Goal: Use online tool/utility: Utilize a website feature to perform a specific function

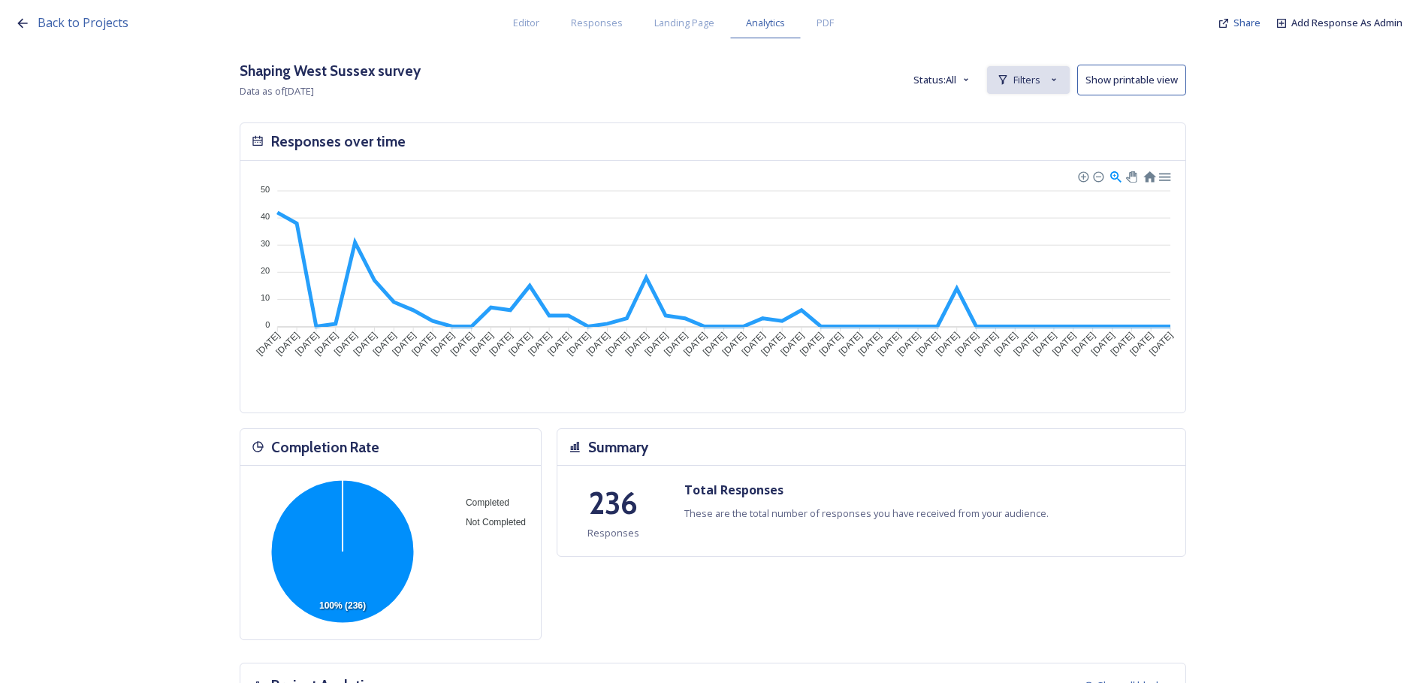
click at [1037, 86] on span "Filters" at bounding box center [1026, 80] width 27 height 14
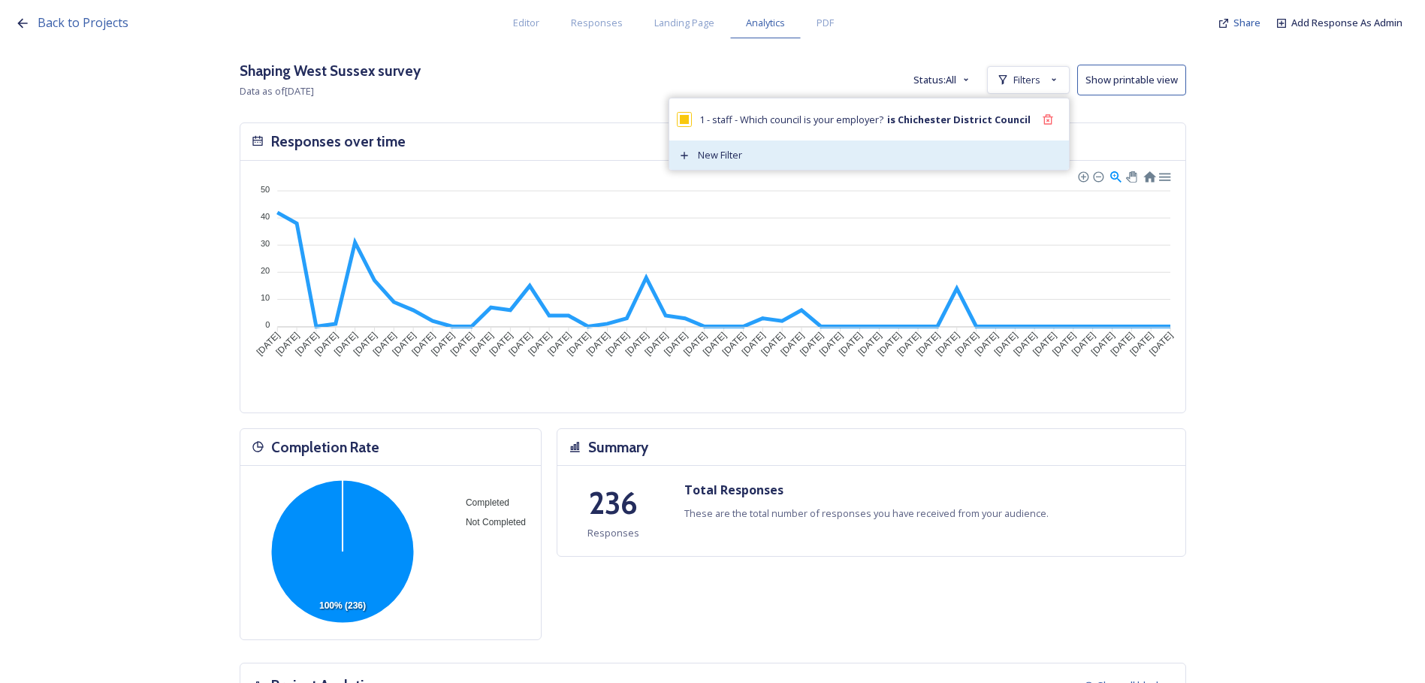
click at [738, 162] on span "New Filter" at bounding box center [720, 155] width 44 height 14
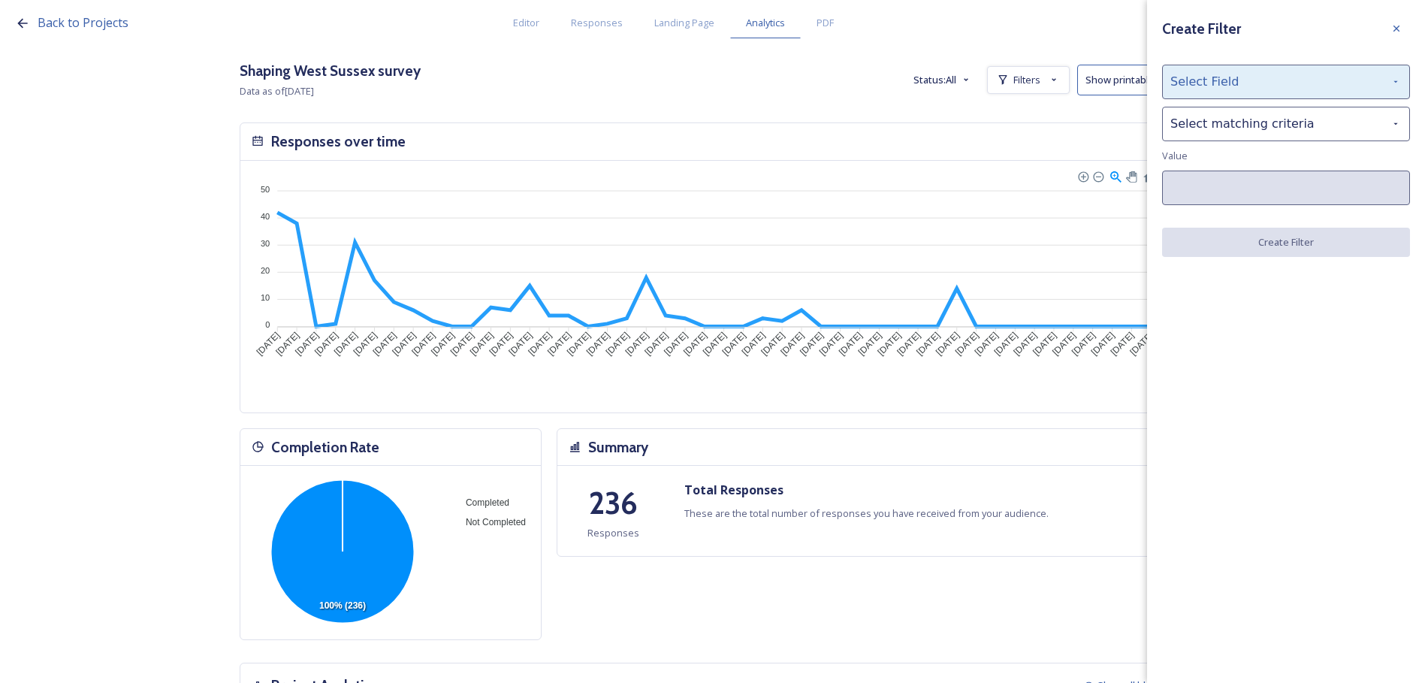
click at [1267, 80] on div "Select Field" at bounding box center [1286, 82] width 248 height 35
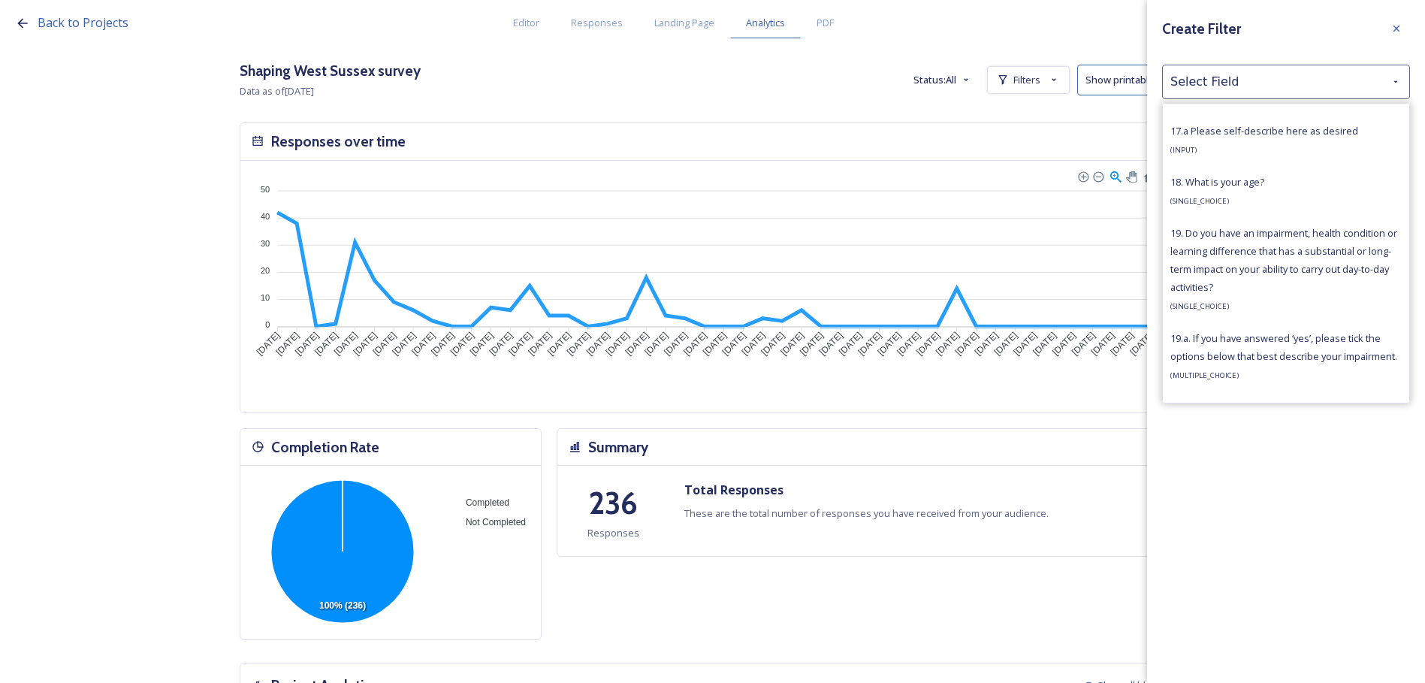
scroll to position [4736, 0]
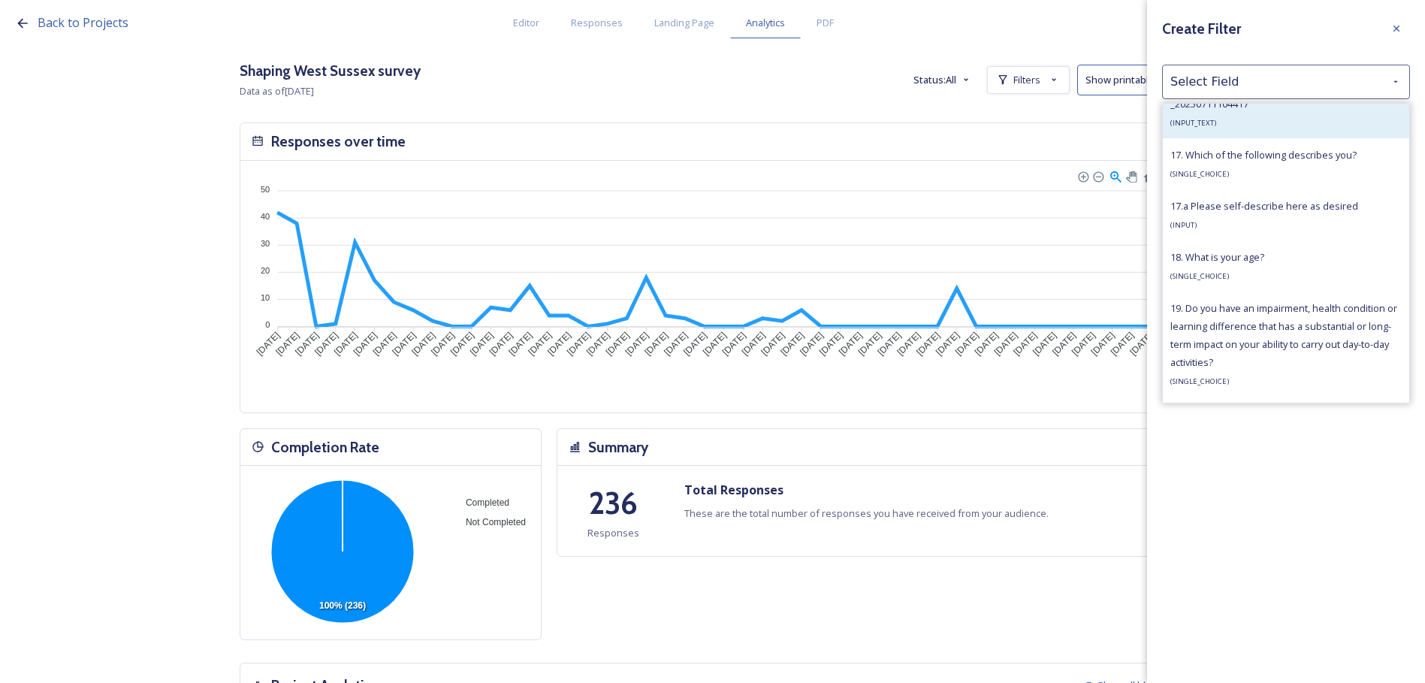
click at [1262, 131] on div "11 - staff - Do you have any questions on LGR that you would like us to address…" at bounding box center [1285, 95] width 231 height 72
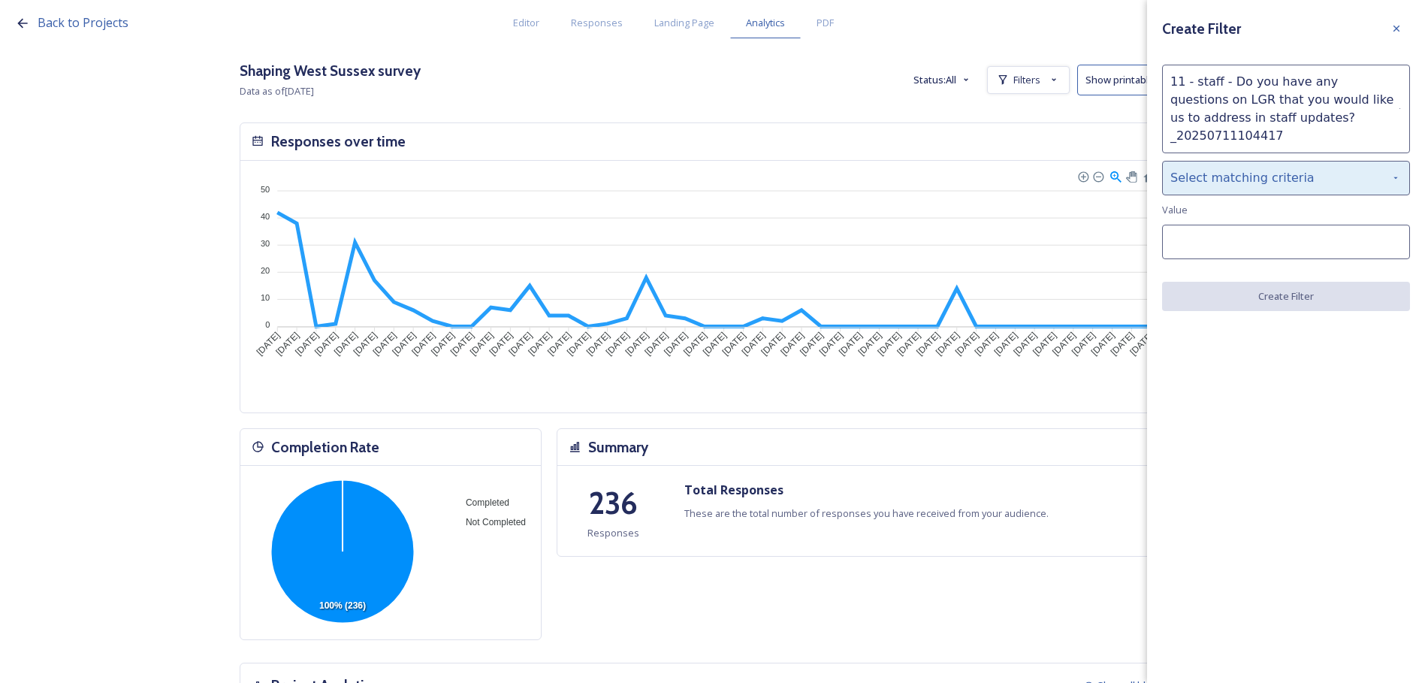
click at [1265, 173] on div "Select matching criteria" at bounding box center [1286, 178] width 248 height 35
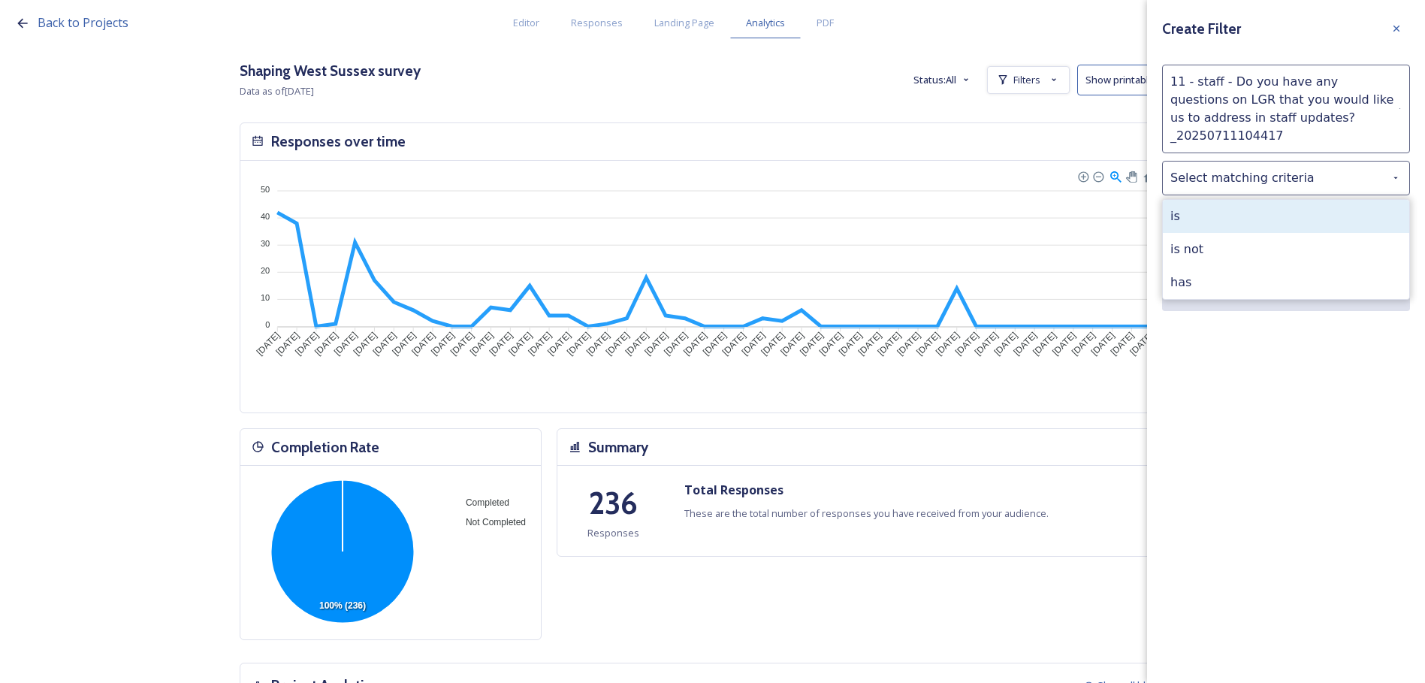
click at [1259, 200] on div "is" at bounding box center [1286, 216] width 246 height 33
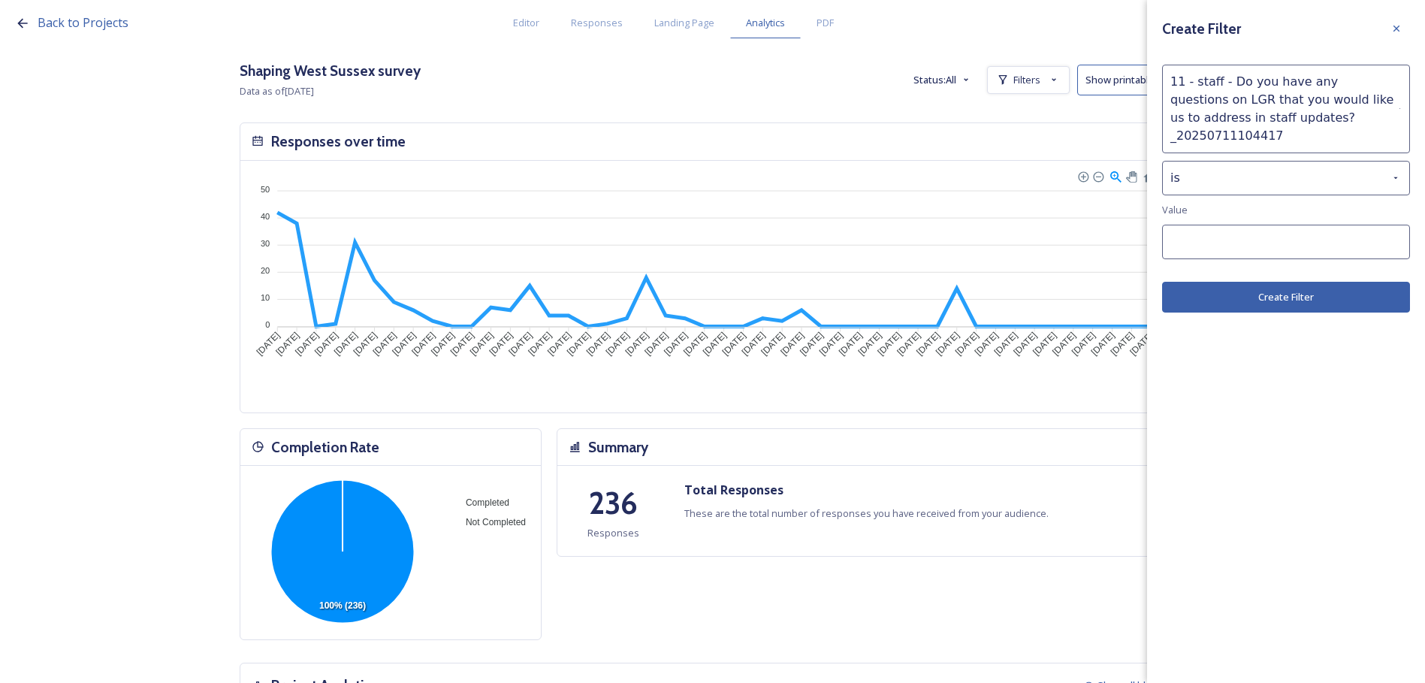
click at [1297, 282] on button "Create Filter" at bounding box center [1286, 297] width 248 height 31
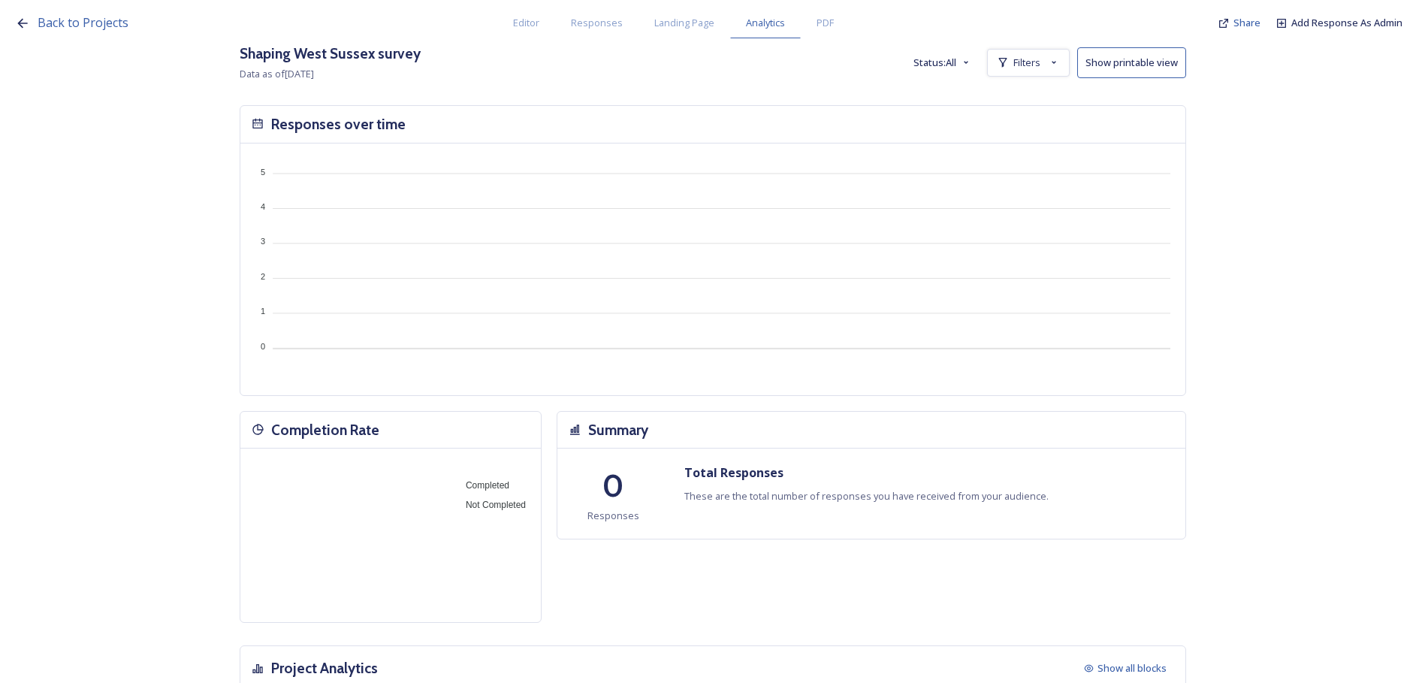
scroll to position [0, 0]
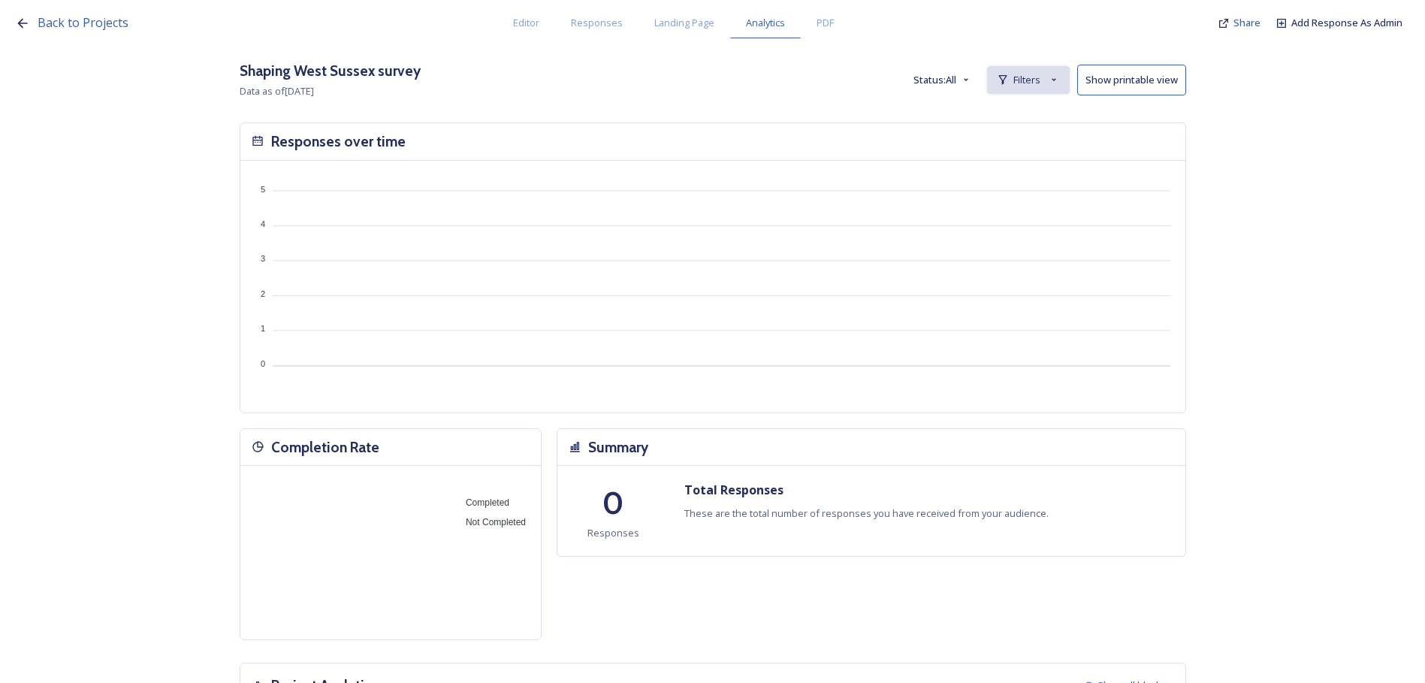
click at [1034, 84] on span "Filters" at bounding box center [1026, 80] width 27 height 14
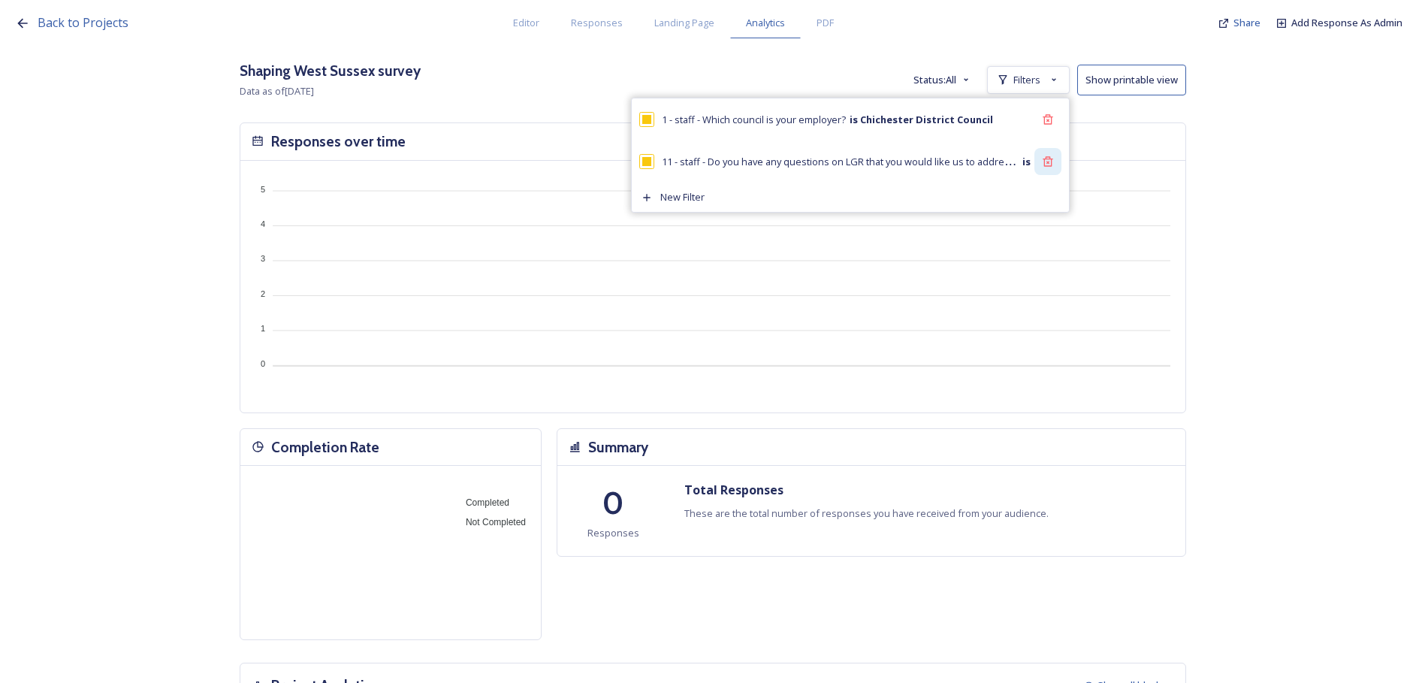
click at [1054, 164] on icon at bounding box center [1048, 161] width 12 height 12
checkbox input "false"
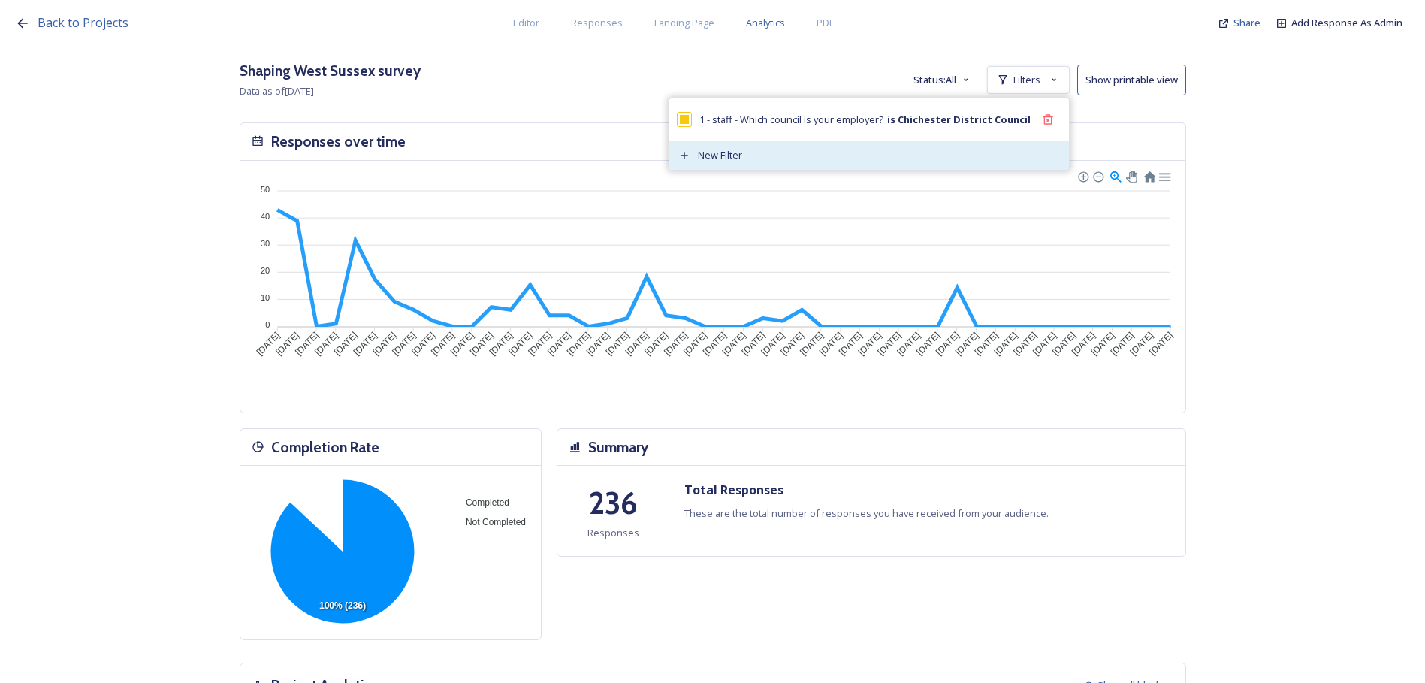
click at [794, 158] on div "New Filter" at bounding box center [869, 154] width 400 height 29
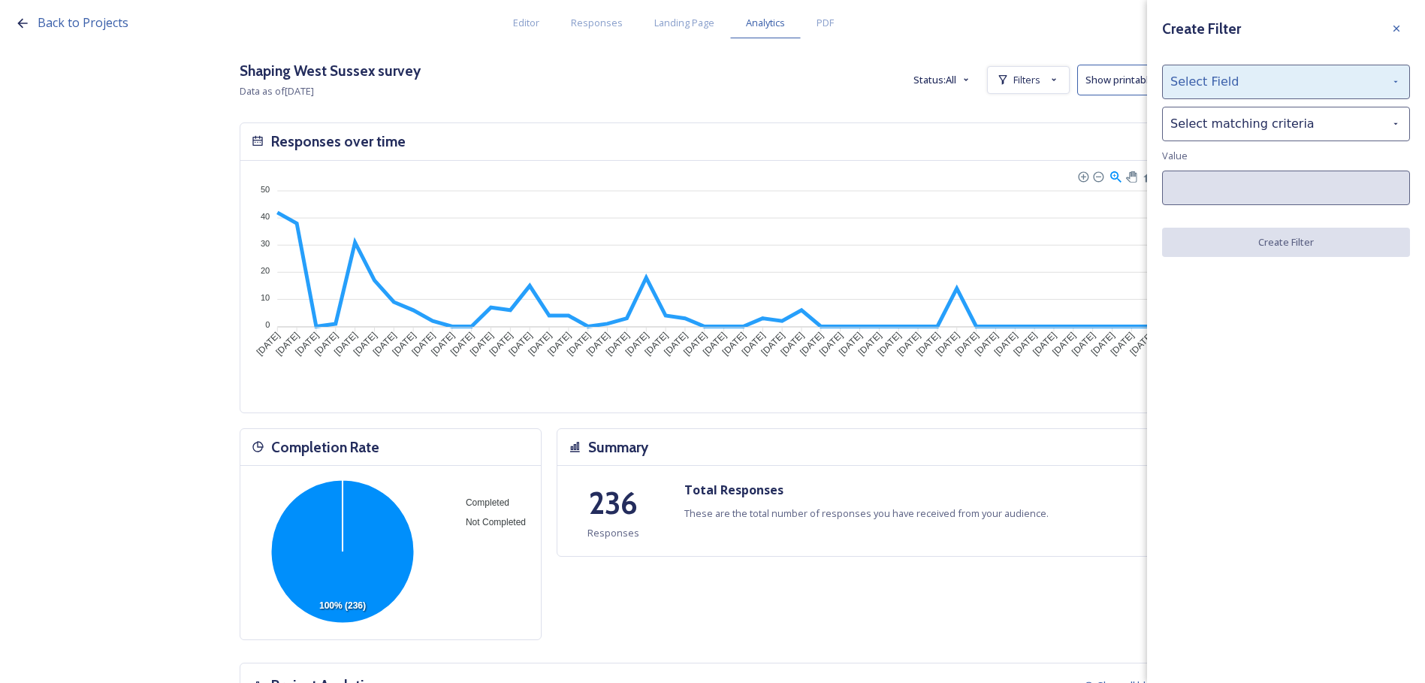
click at [1298, 85] on div "Select Field" at bounding box center [1286, 82] width 248 height 35
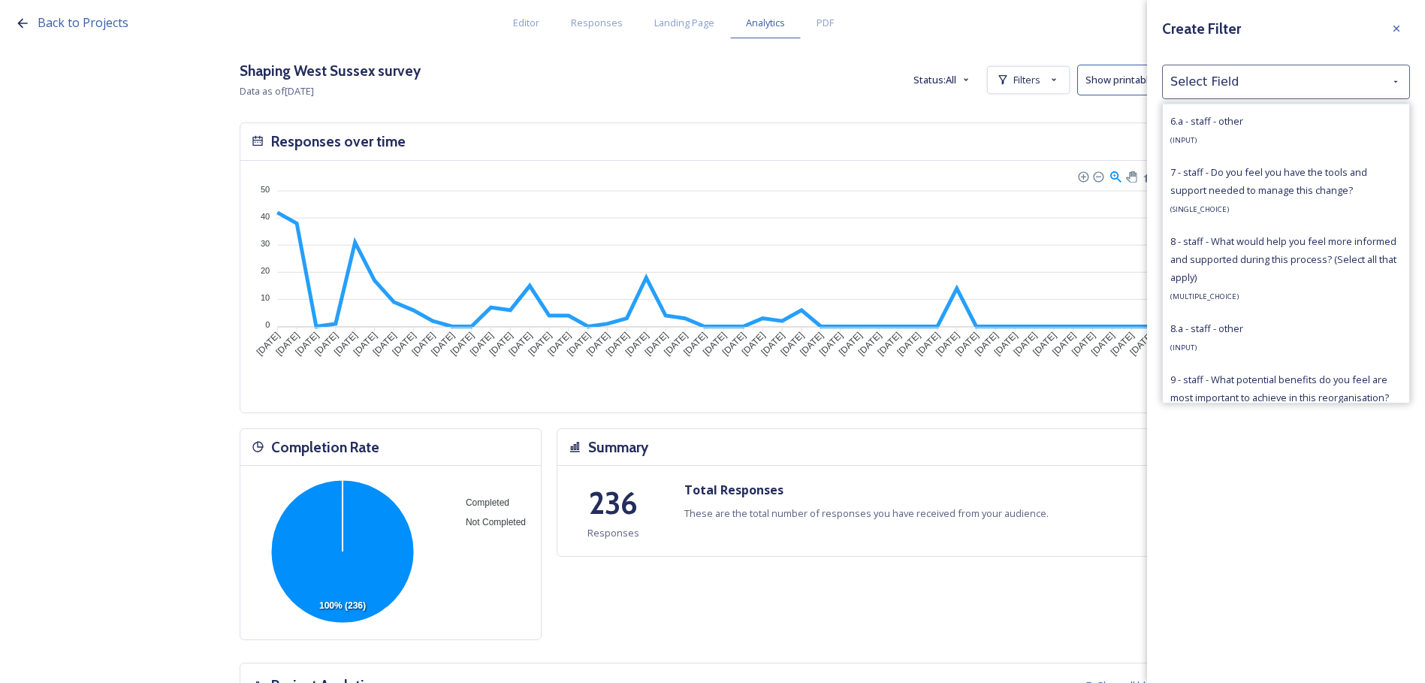
scroll to position [4206, 0]
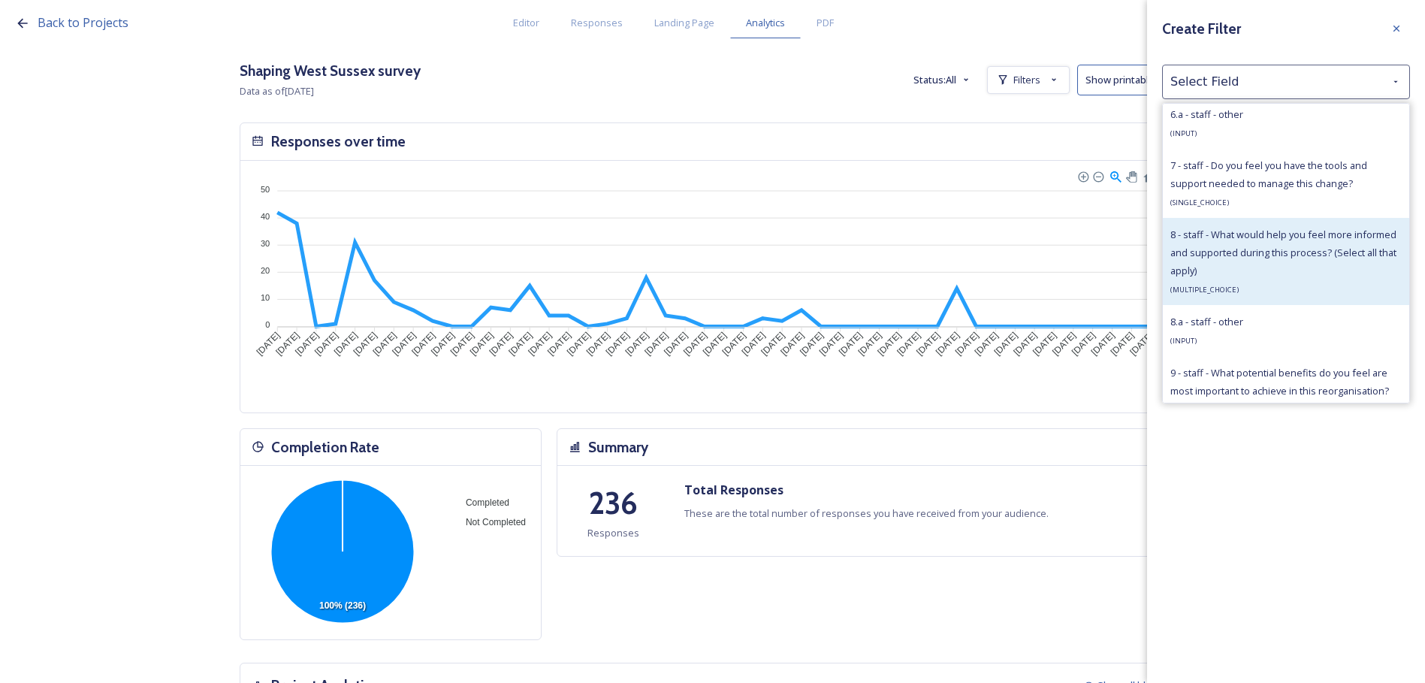
click at [1317, 277] on span "8 - staff - What would help you feel more informed and supported during this pr…" at bounding box center [1283, 253] width 226 height 50
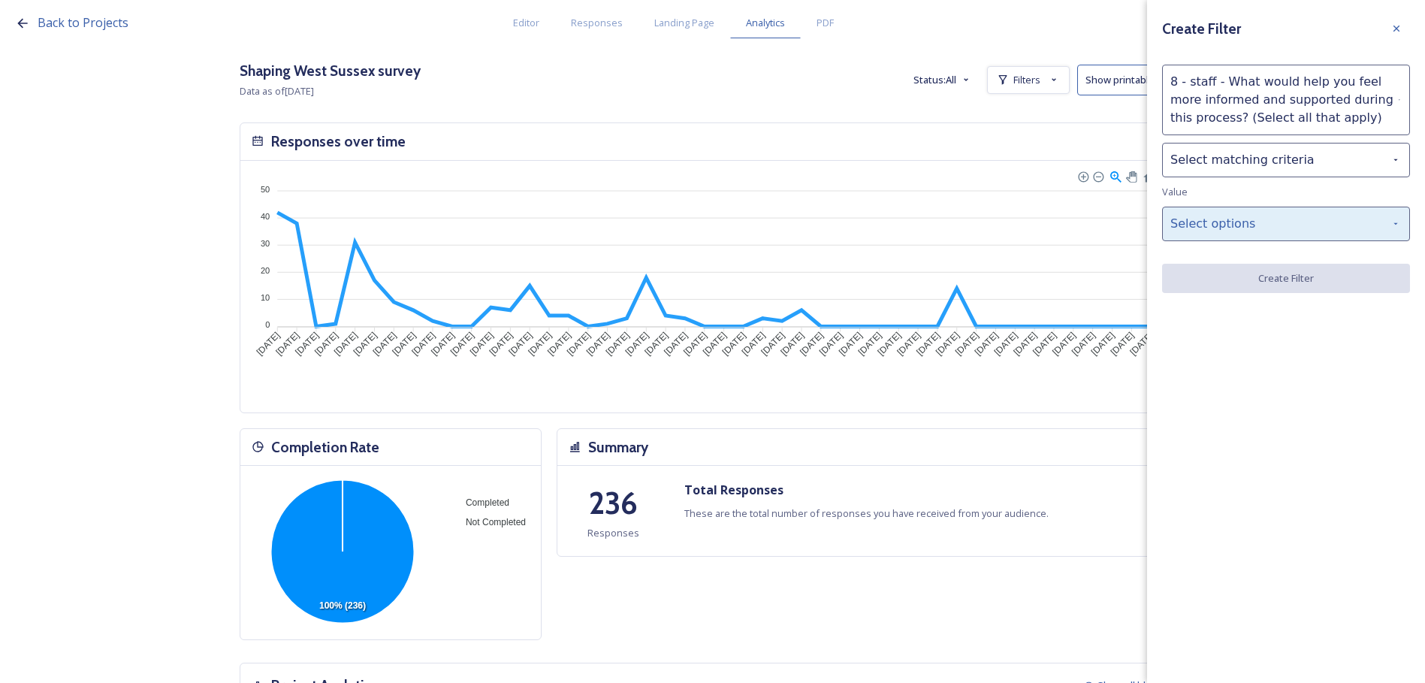
click at [1294, 230] on div "Select options" at bounding box center [1286, 224] width 248 height 35
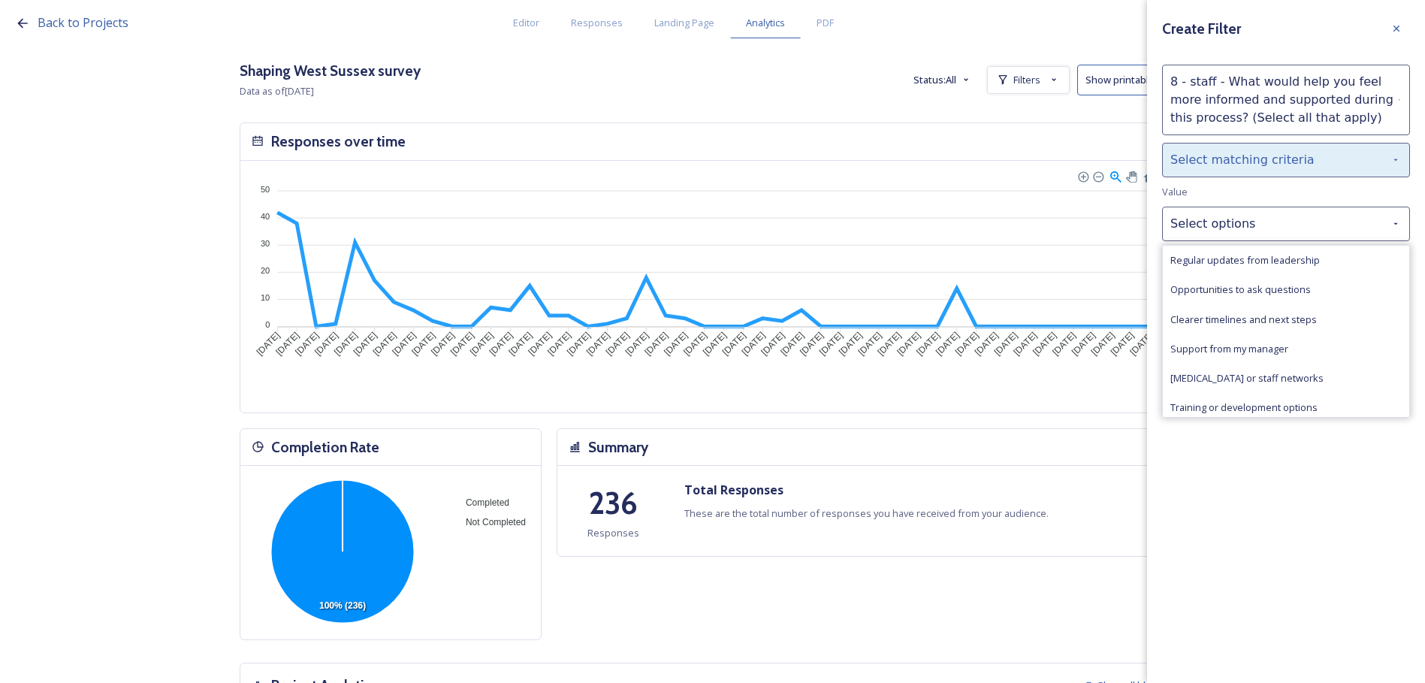
click at [1337, 152] on div "Select matching criteria" at bounding box center [1286, 160] width 248 height 35
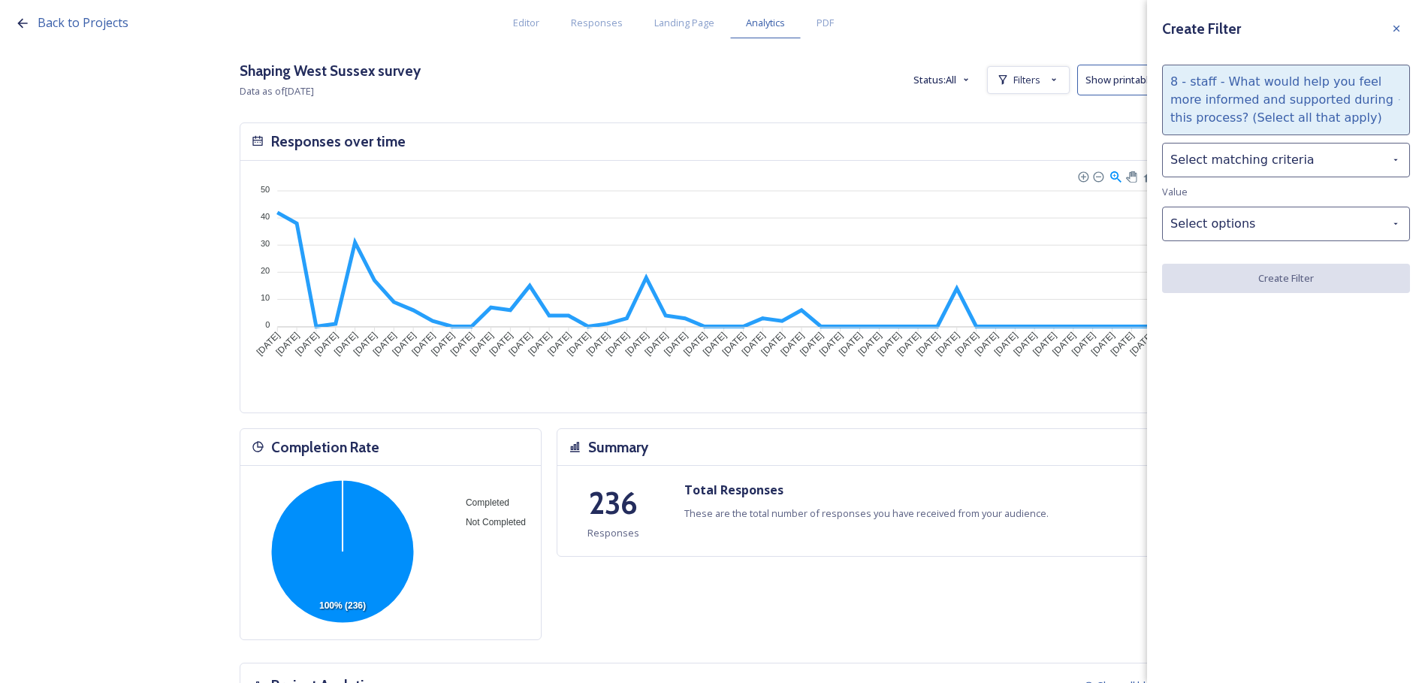
click at [1313, 116] on div "8 - staff - What would help you feel more informed and supported during this pr…" at bounding box center [1286, 100] width 248 height 71
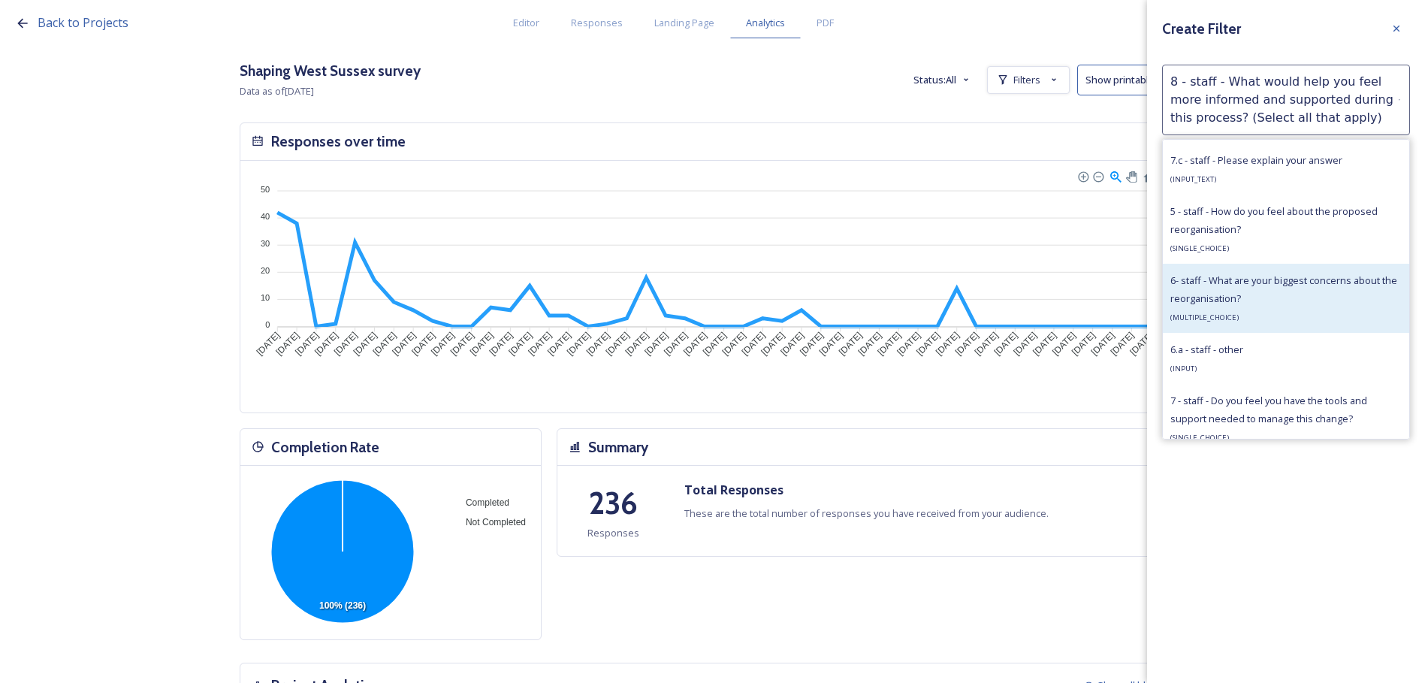
scroll to position [4055, 0]
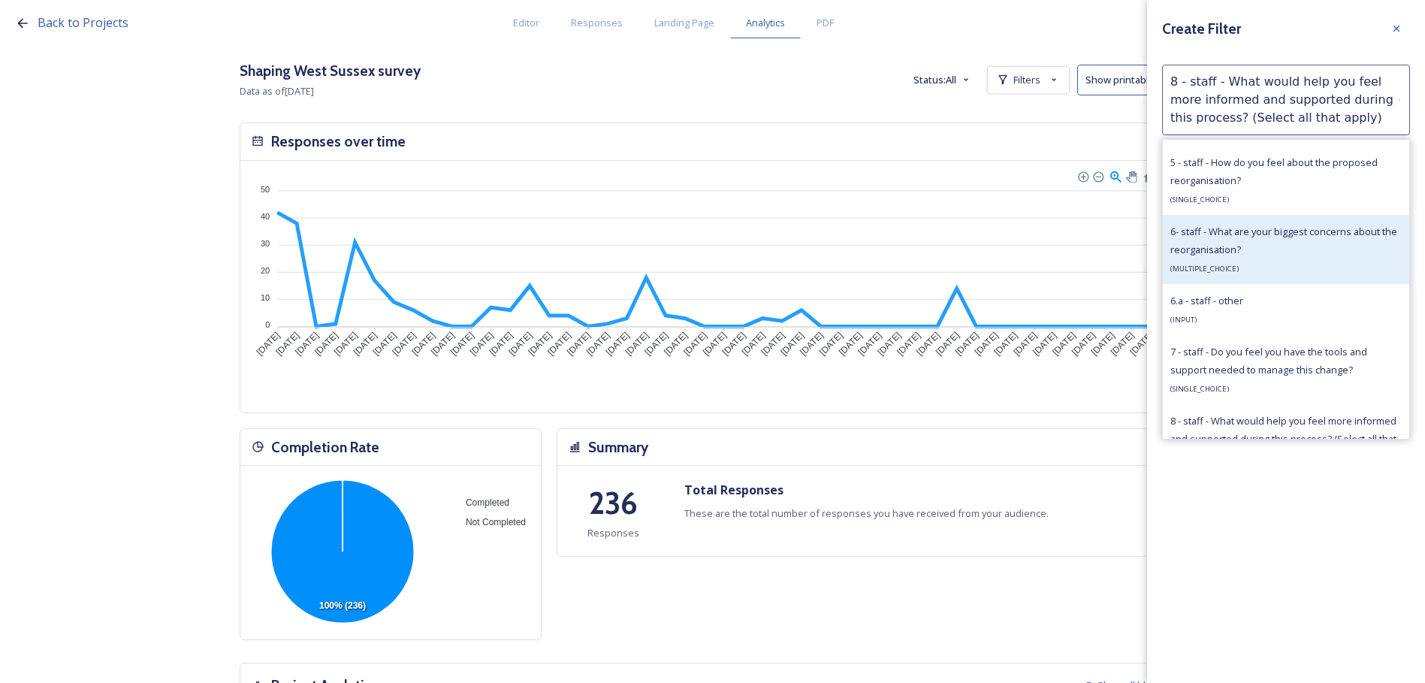
click at [1281, 276] on div "6- staff - What are your biggest concerns about the reorganisation? ( MULTIPLE_…" at bounding box center [1285, 249] width 231 height 54
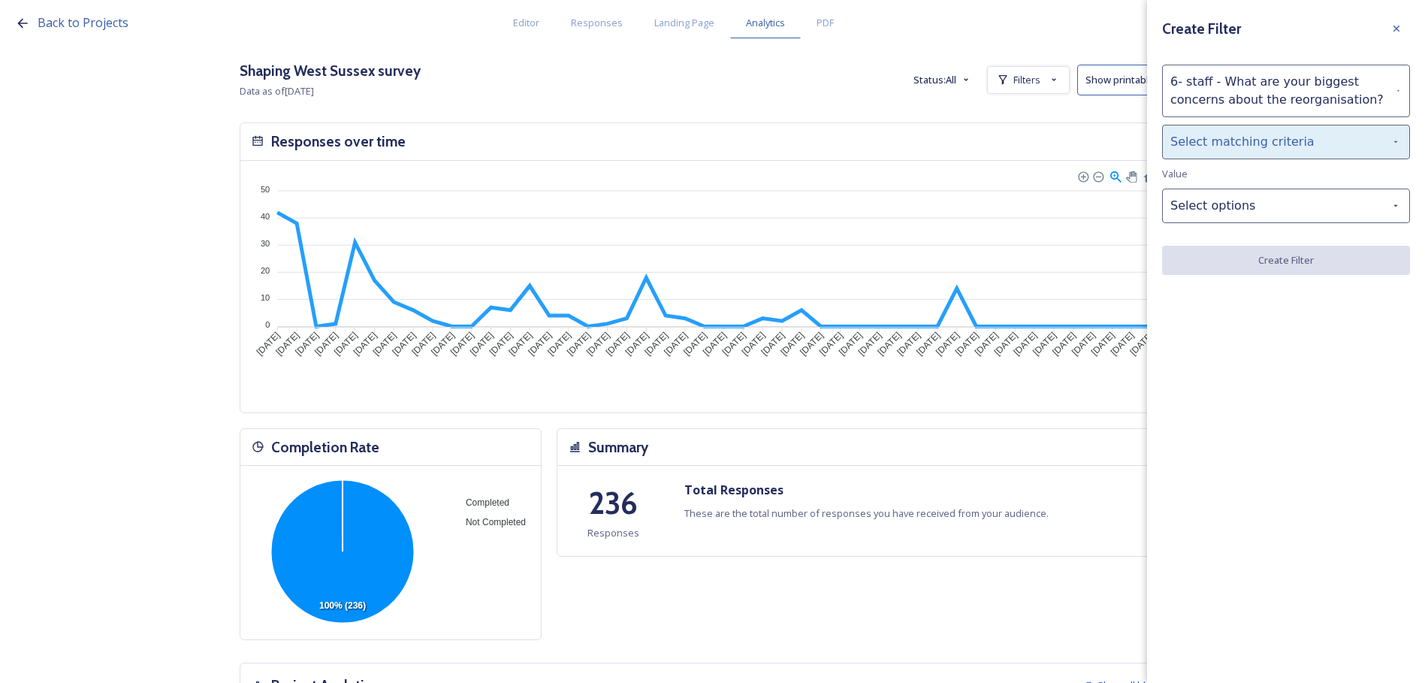
click at [1270, 138] on div "Select matching criteria" at bounding box center [1286, 142] width 248 height 35
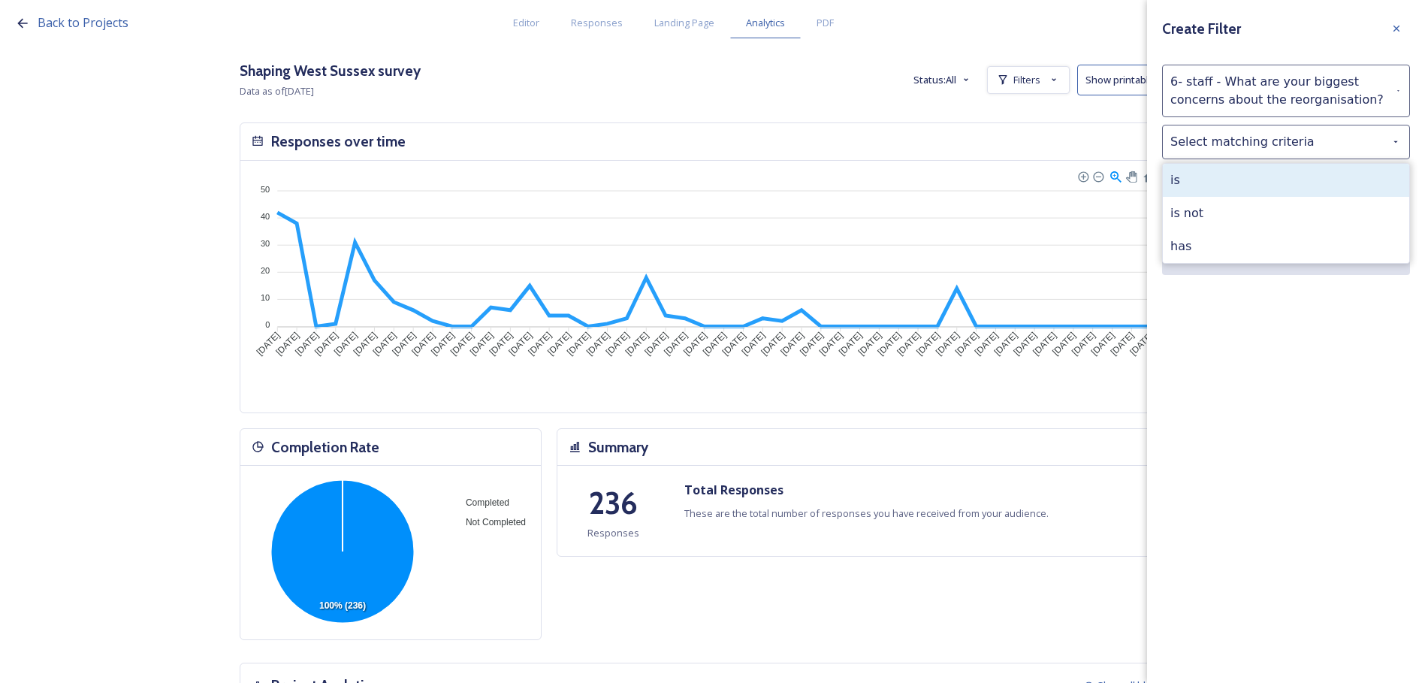
click at [1271, 167] on div "is" at bounding box center [1286, 180] width 246 height 33
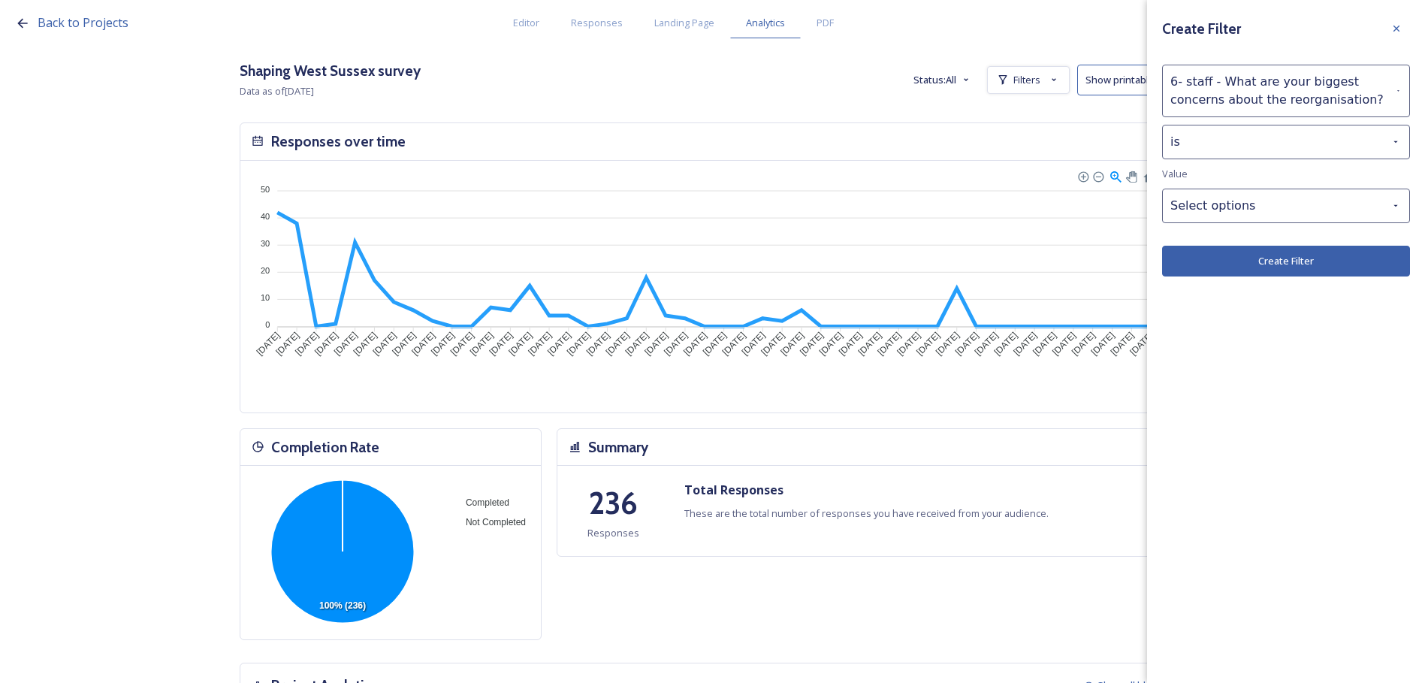
click at [1294, 257] on button "Create Filter" at bounding box center [1286, 261] width 248 height 31
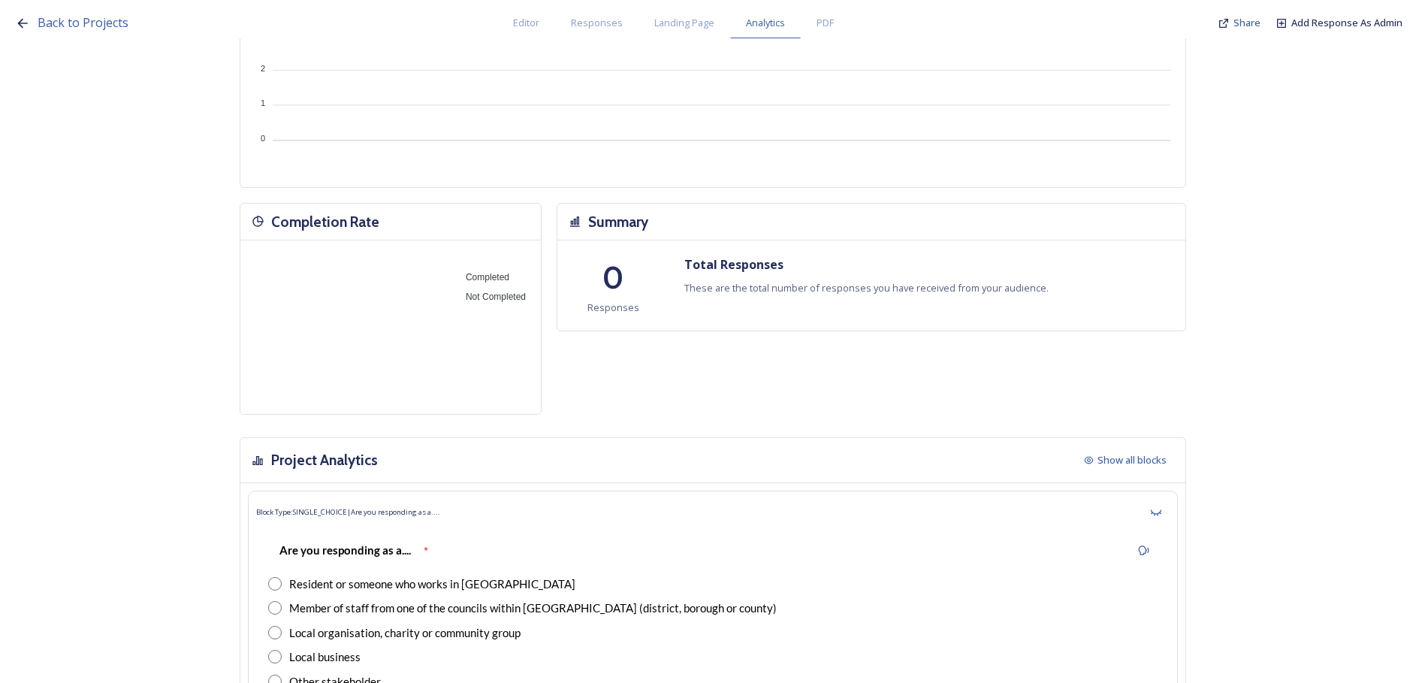
scroll to position [0, 0]
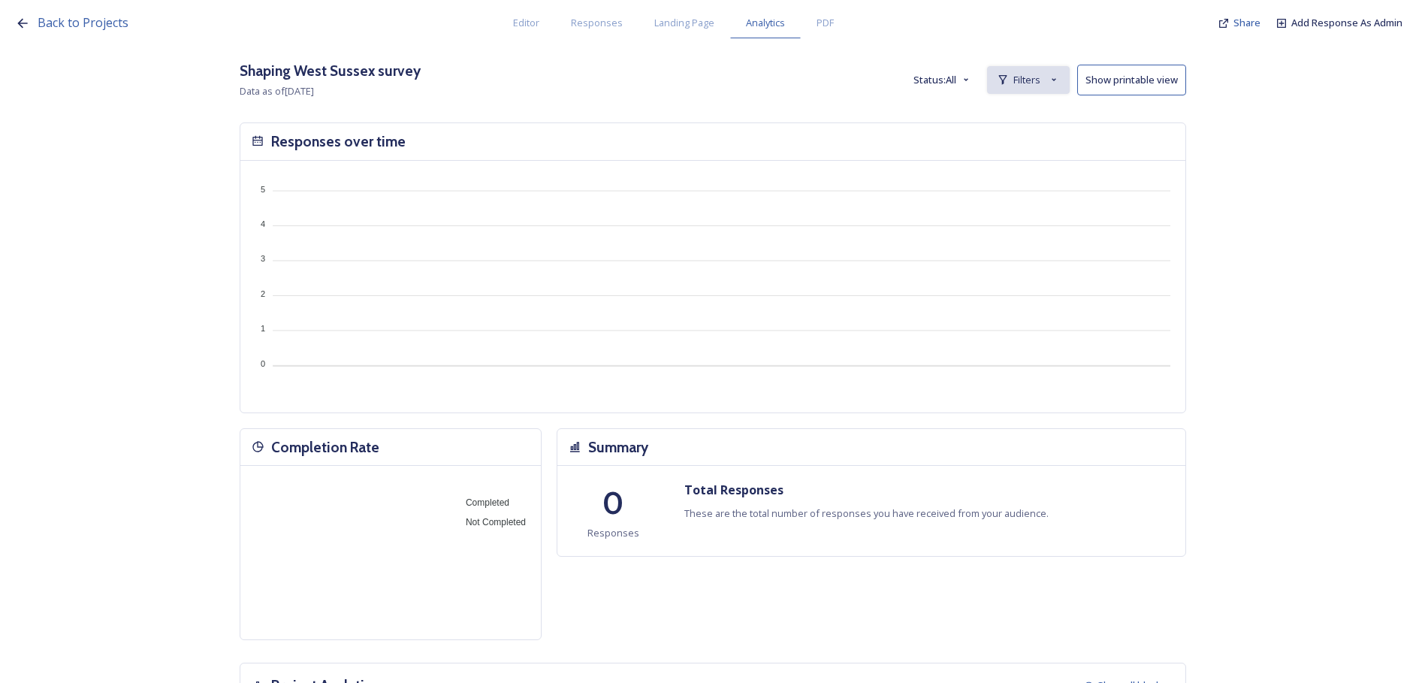
click at [997, 80] on div "Filters" at bounding box center [1028, 80] width 83 height 28
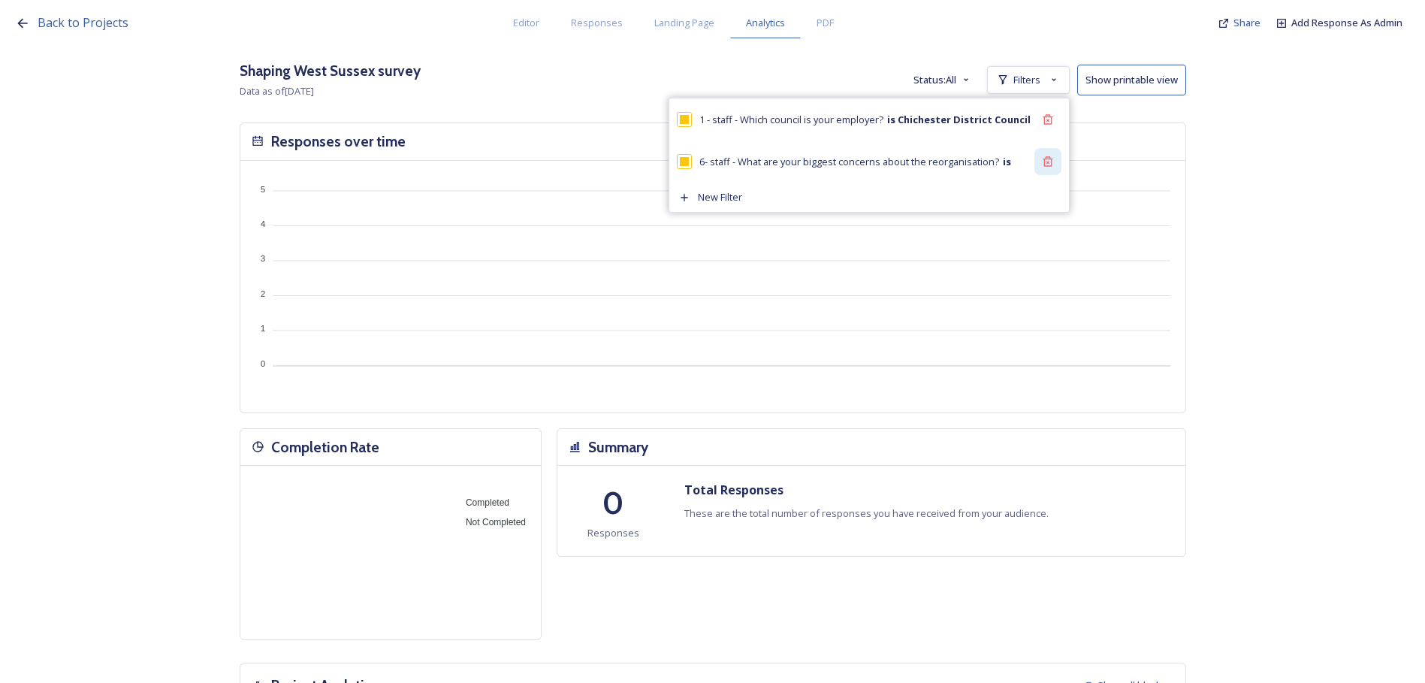
click at [1054, 162] on icon at bounding box center [1048, 161] width 12 height 12
click at [1052, 123] on icon at bounding box center [1047, 119] width 10 height 10
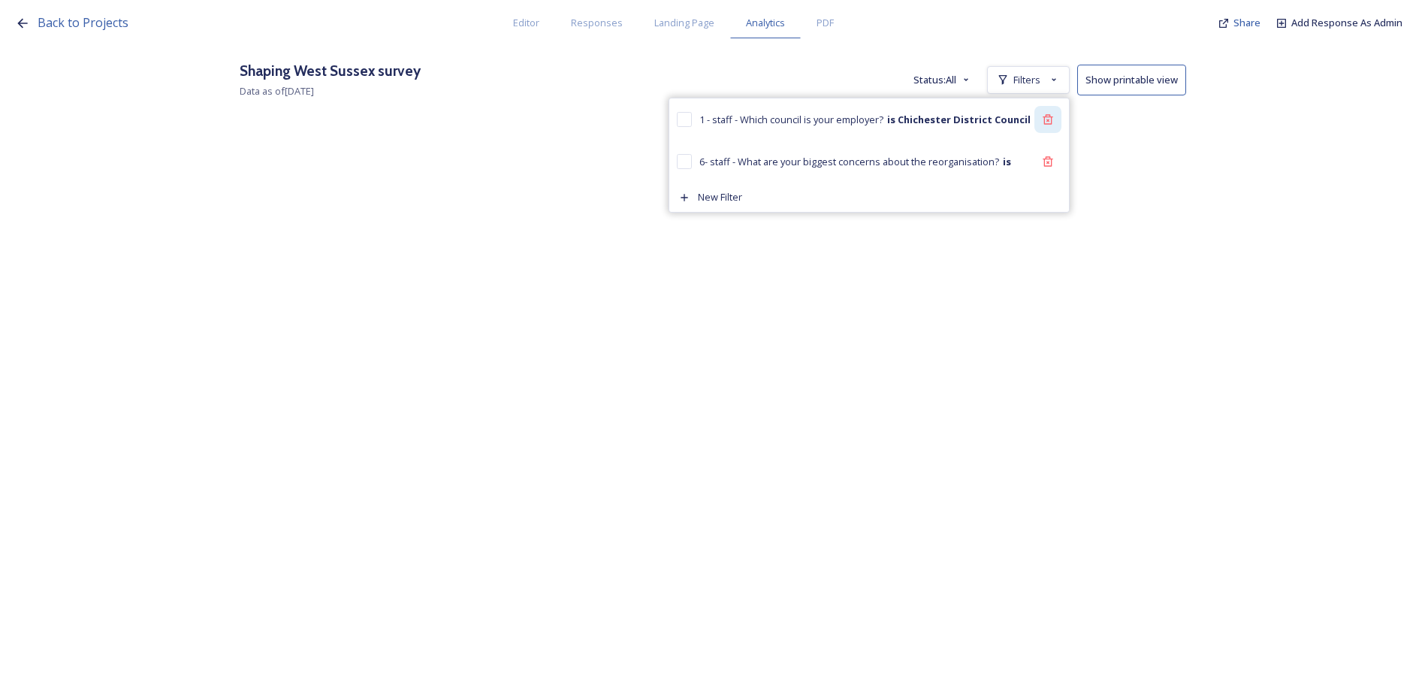
checkbox input "false"
